Goal: Task Accomplishment & Management: Manage account settings

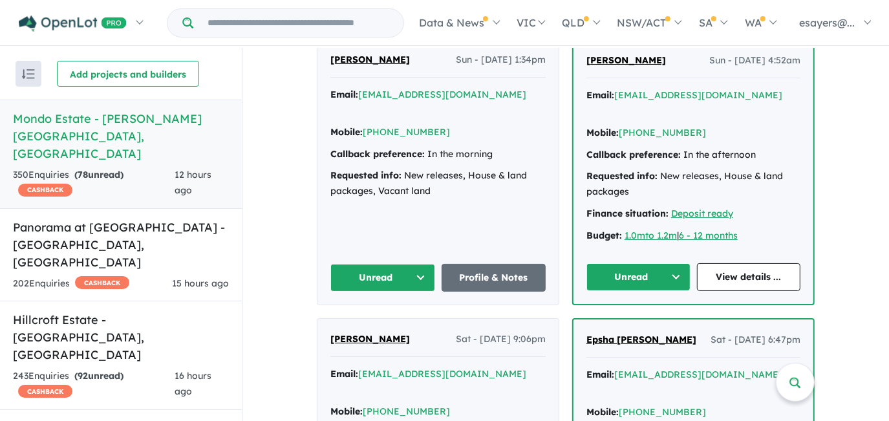
scroll to position [1235, 0]
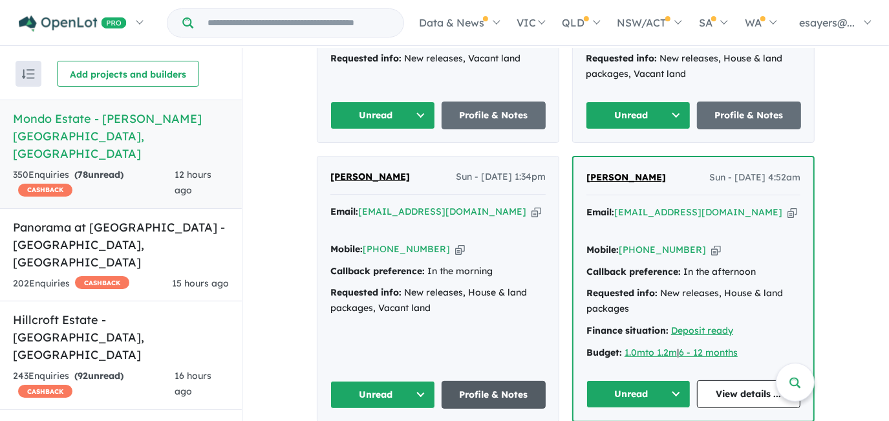
click at [526, 381] on link "Profile & Notes" at bounding box center [494, 395] width 105 height 28
click at [394, 381] on button "Unread" at bounding box center [382, 395] width 105 height 28
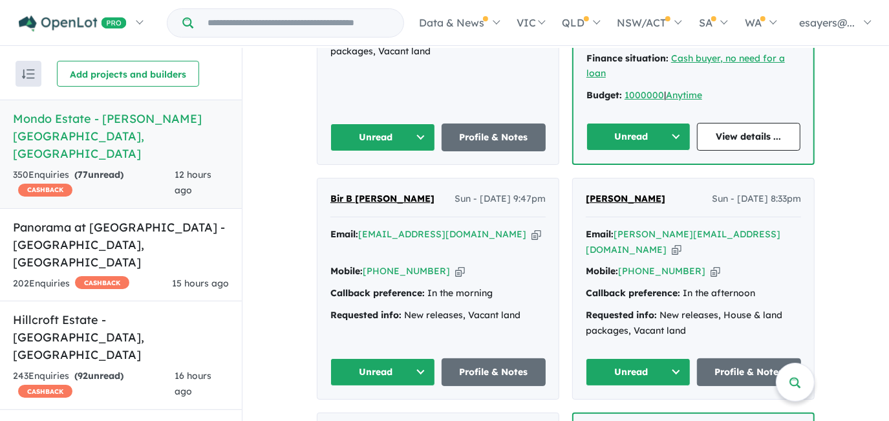
scroll to position [940, 0]
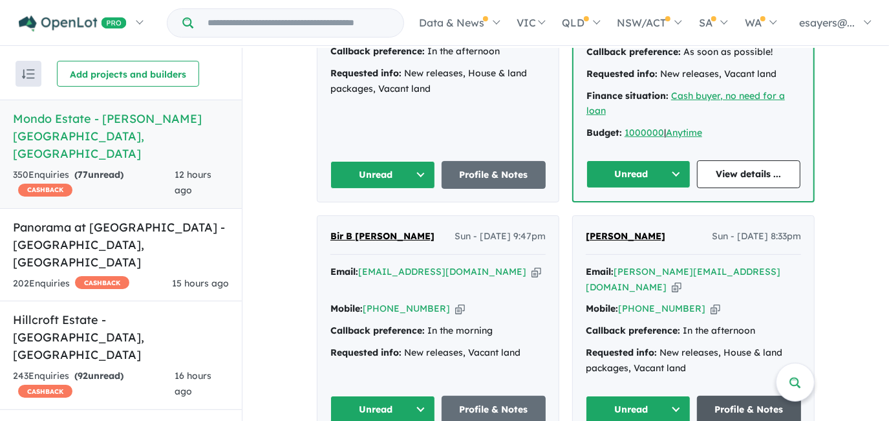
click at [723, 396] on link "Profile & Notes" at bounding box center [749, 410] width 105 height 28
click at [641, 396] on button "Unread" at bounding box center [638, 410] width 105 height 28
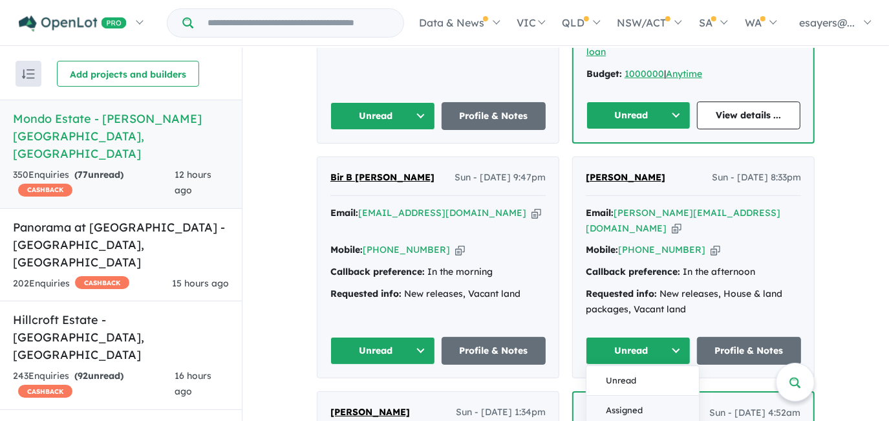
click at [627, 396] on button "Assigned" at bounding box center [643, 411] width 113 height 30
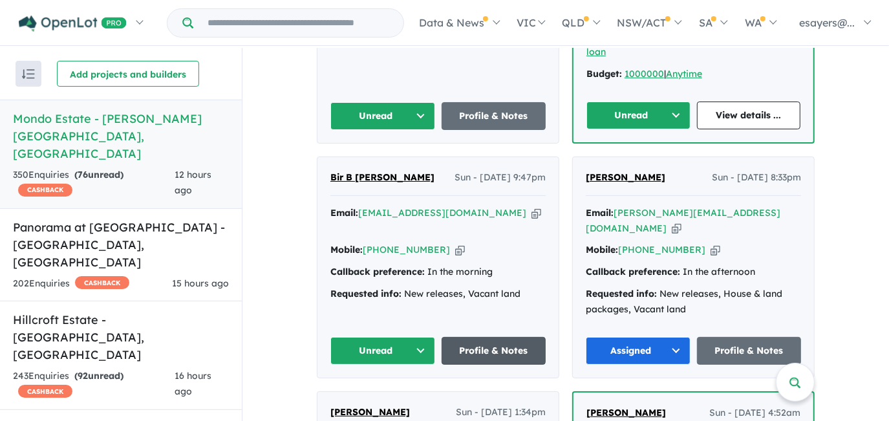
click at [460, 337] on link "Profile & Notes" at bounding box center [494, 351] width 105 height 28
click at [366, 337] on button "Unread" at bounding box center [382, 351] width 105 height 28
click at [380, 396] on button "Assigned" at bounding box center [387, 411] width 113 height 30
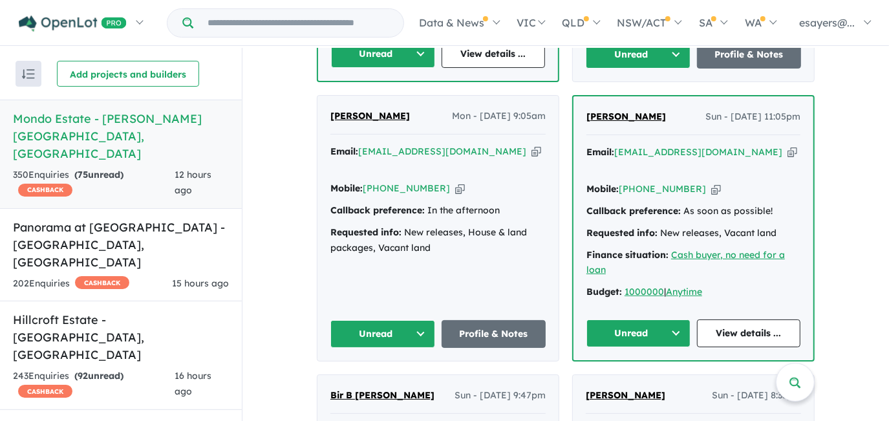
scroll to position [764, 0]
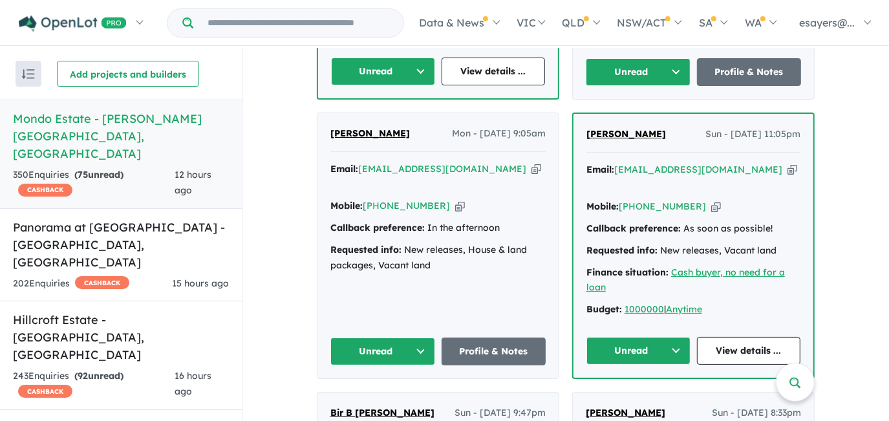
click at [532, 162] on icon "button" at bounding box center [537, 169] width 10 height 14
click at [389, 338] on button "Unread" at bounding box center [382, 352] width 105 height 28
click at [391, 396] on button "Assigned" at bounding box center [387, 411] width 113 height 30
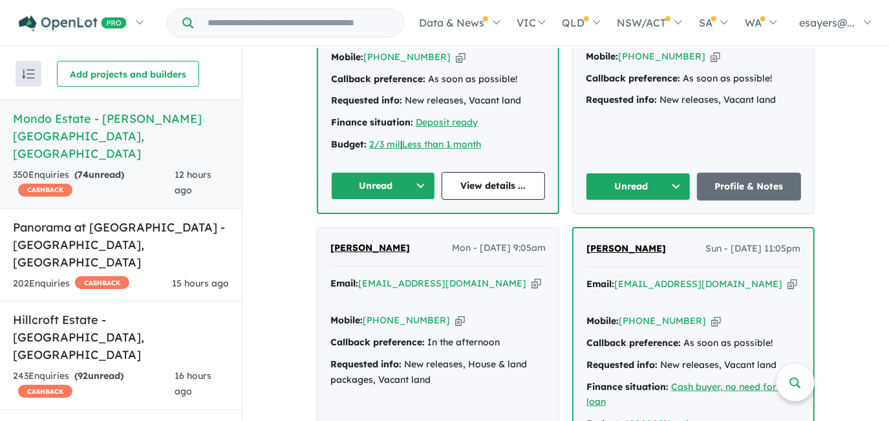
scroll to position [647, 0]
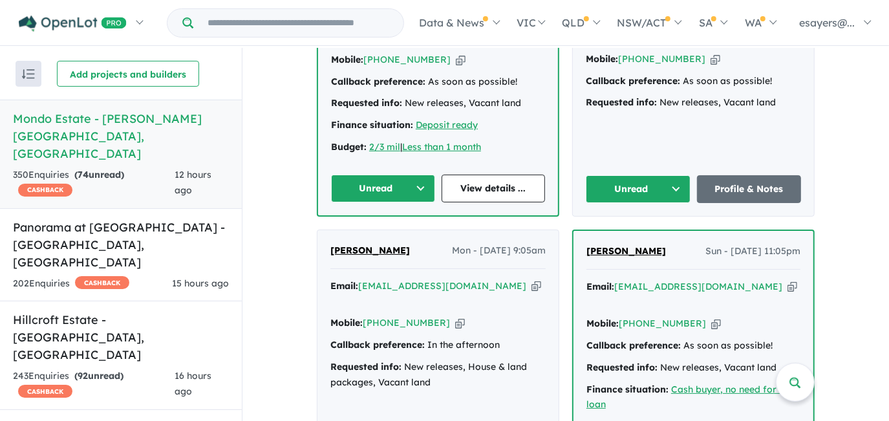
click at [788, 280] on icon "button" at bounding box center [793, 287] width 10 height 14
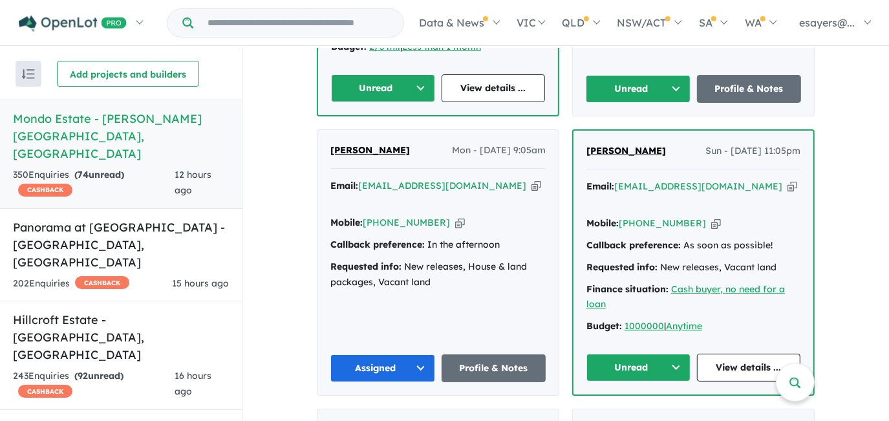
scroll to position [764, 0]
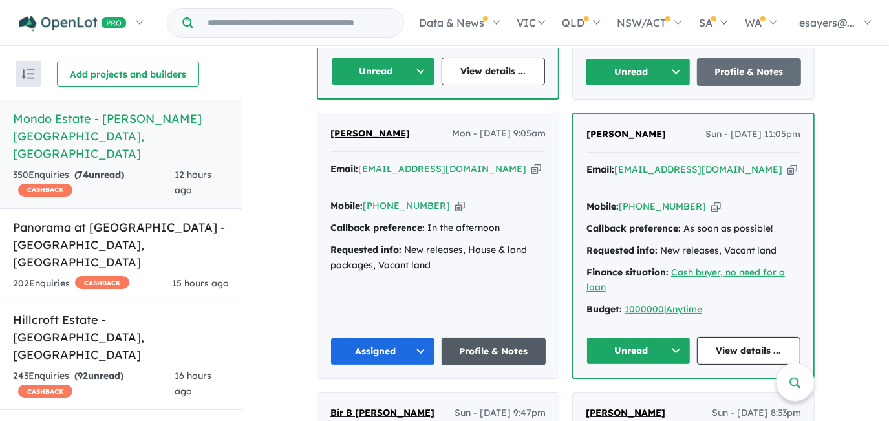
click at [477, 338] on link "Profile & Notes" at bounding box center [494, 352] width 105 height 28
click at [740, 337] on link "View details ..." at bounding box center [749, 351] width 104 height 28
click at [636, 337] on button "Unread" at bounding box center [639, 351] width 104 height 28
click at [640, 396] on button "Assigned" at bounding box center [643, 411] width 113 height 30
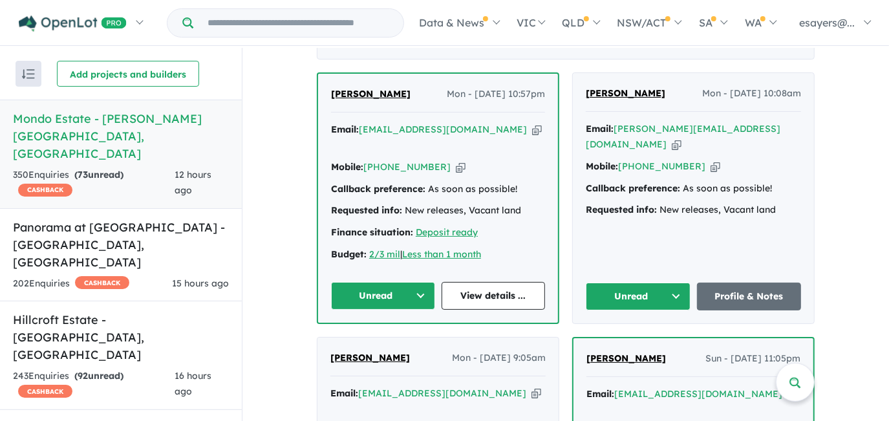
scroll to position [470, 0]
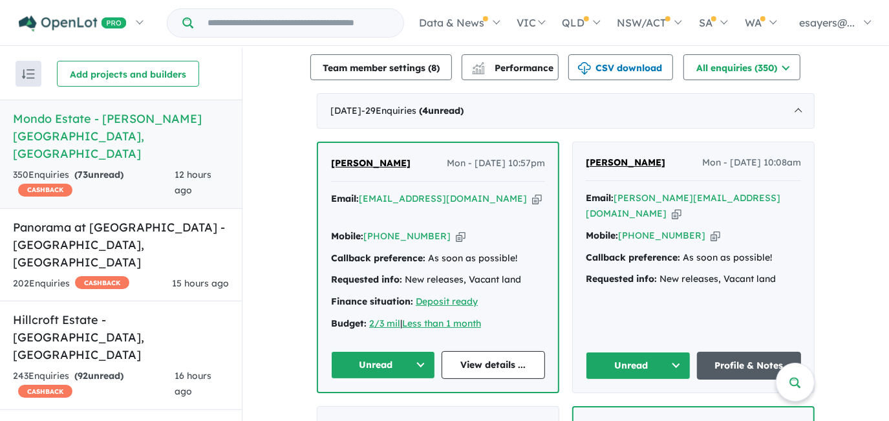
click at [710, 352] on link "Profile & Notes" at bounding box center [749, 366] width 105 height 28
click at [622, 352] on button "Unread" at bounding box center [638, 366] width 105 height 28
click at [621, 411] on button "Assigned" at bounding box center [643, 426] width 113 height 30
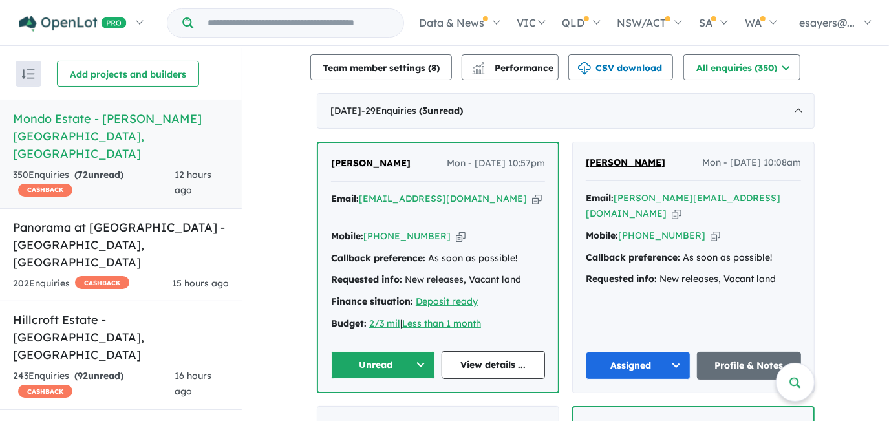
click at [387, 351] on button "Unread" at bounding box center [383, 365] width 104 height 28
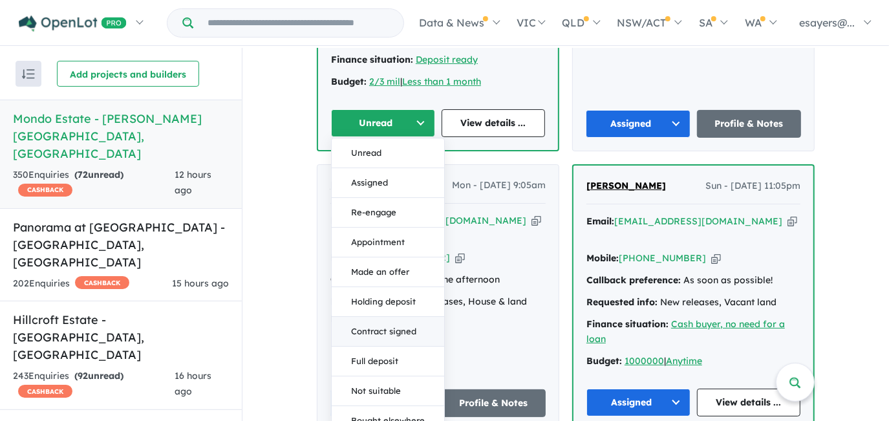
scroll to position [705, 0]
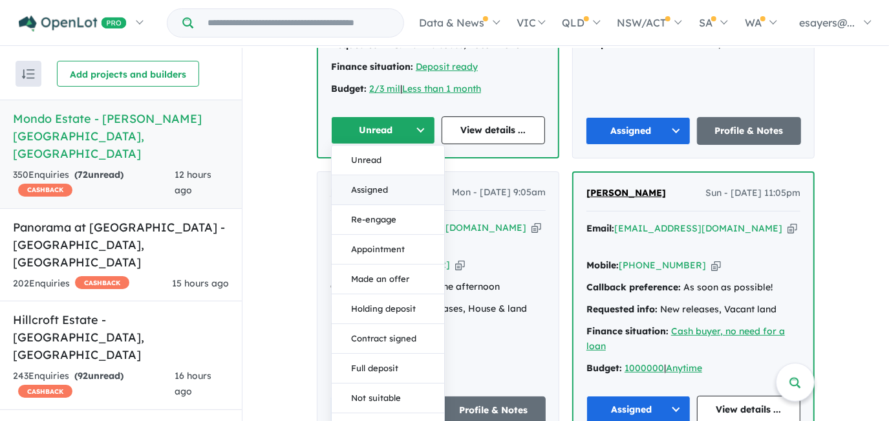
click at [374, 175] on button "Assigned" at bounding box center [388, 190] width 113 height 30
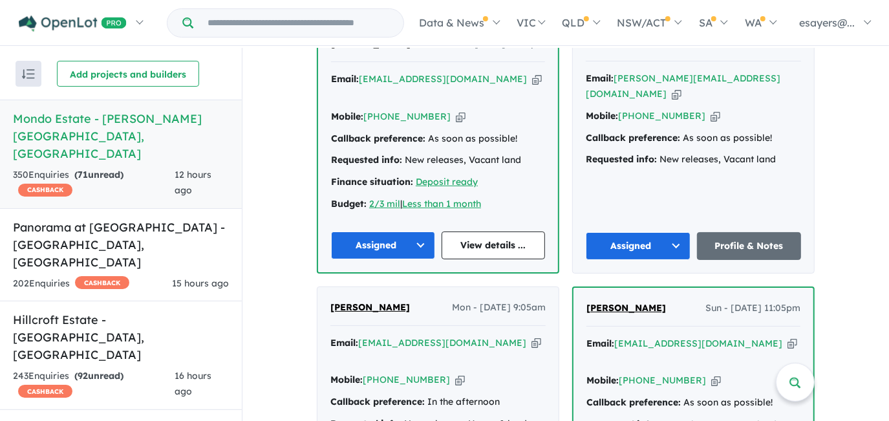
scroll to position [588, 0]
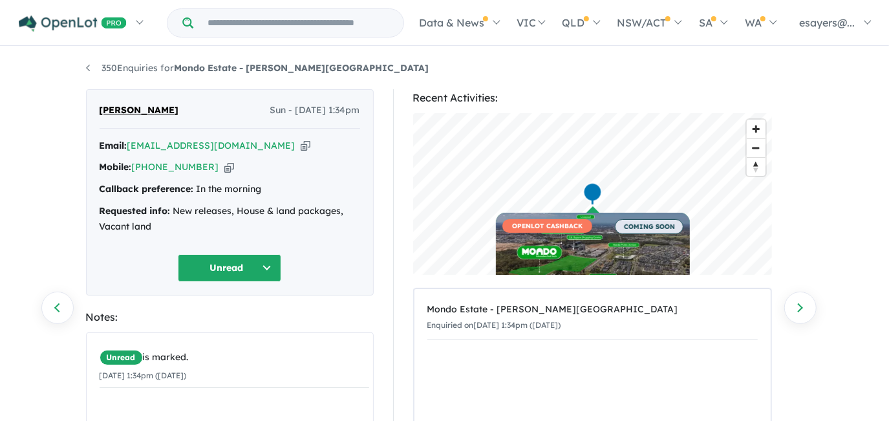
drag, startPoint x: 251, startPoint y: 143, endPoint x: 243, endPoint y: 43, distance: 100.5
click at [301, 143] on icon "button" at bounding box center [306, 146] width 10 height 14
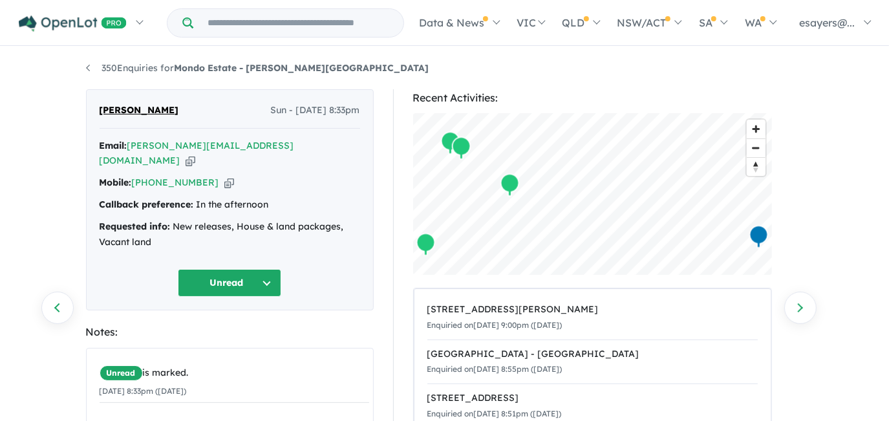
click at [195, 154] on icon "button" at bounding box center [191, 161] width 10 height 14
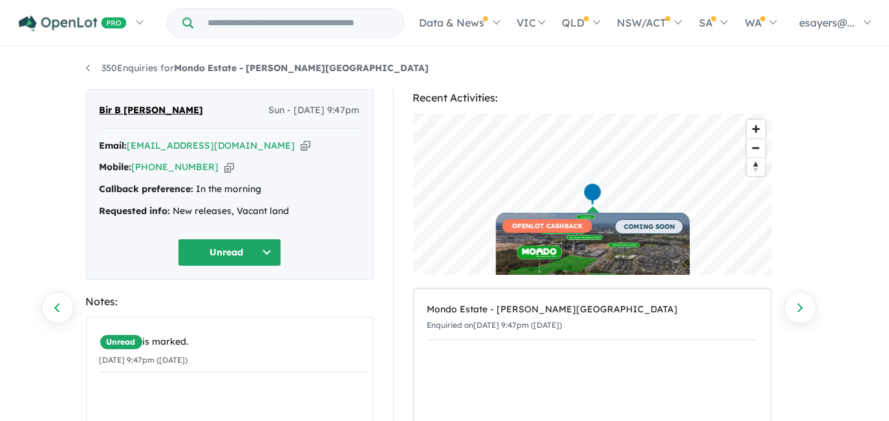
click at [301, 146] on icon "button" at bounding box center [306, 146] width 10 height 14
click at [301, 144] on icon "button" at bounding box center [306, 146] width 10 height 14
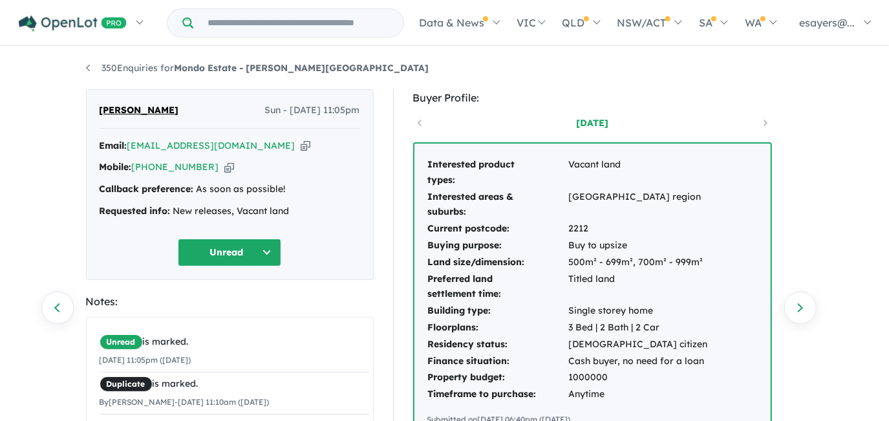
click at [301, 146] on icon "button" at bounding box center [306, 146] width 10 height 14
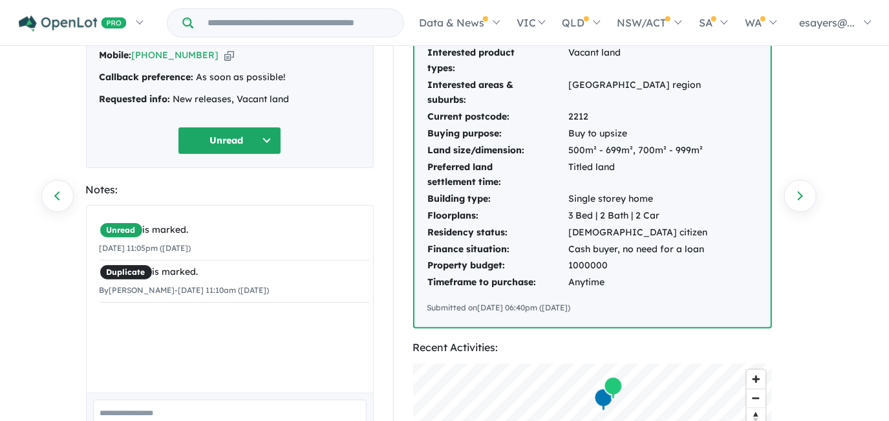
scroll to position [58, 0]
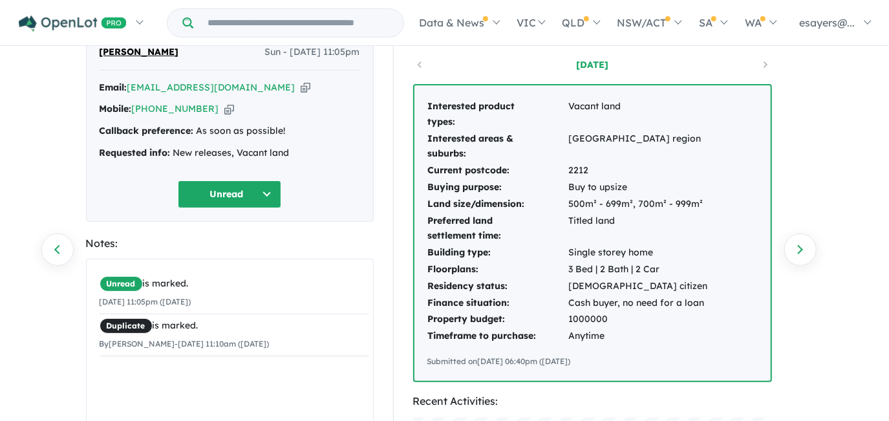
click at [301, 84] on icon "button" at bounding box center [306, 88] width 10 height 14
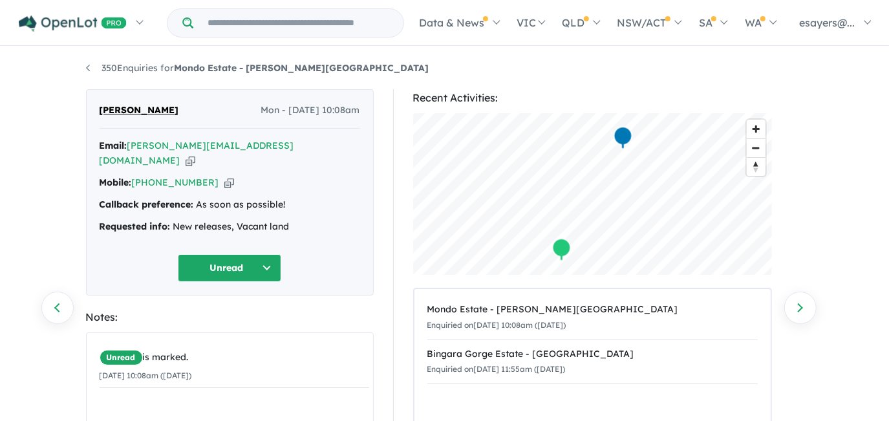
click at [195, 154] on icon "button" at bounding box center [191, 161] width 10 height 14
